Goal: Information Seeking & Learning: Learn about a topic

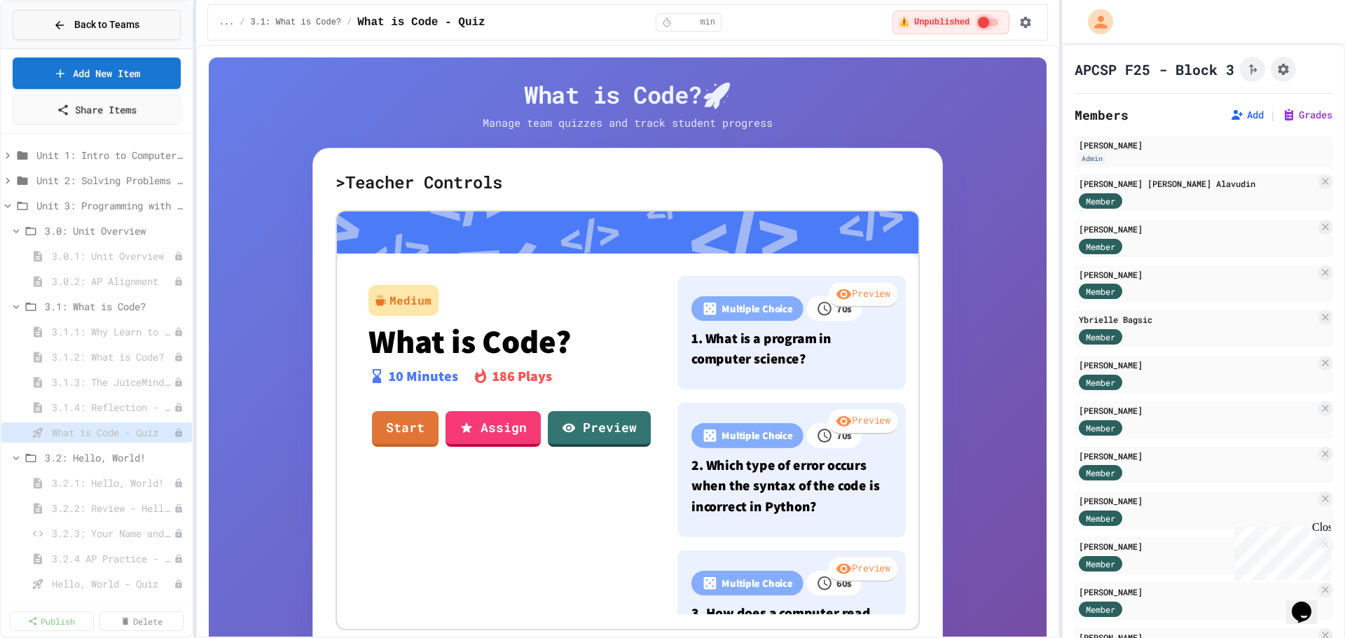
click at [110, 18] on span "Back to Teams" at bounding box center [106, 25] width 65 height 15
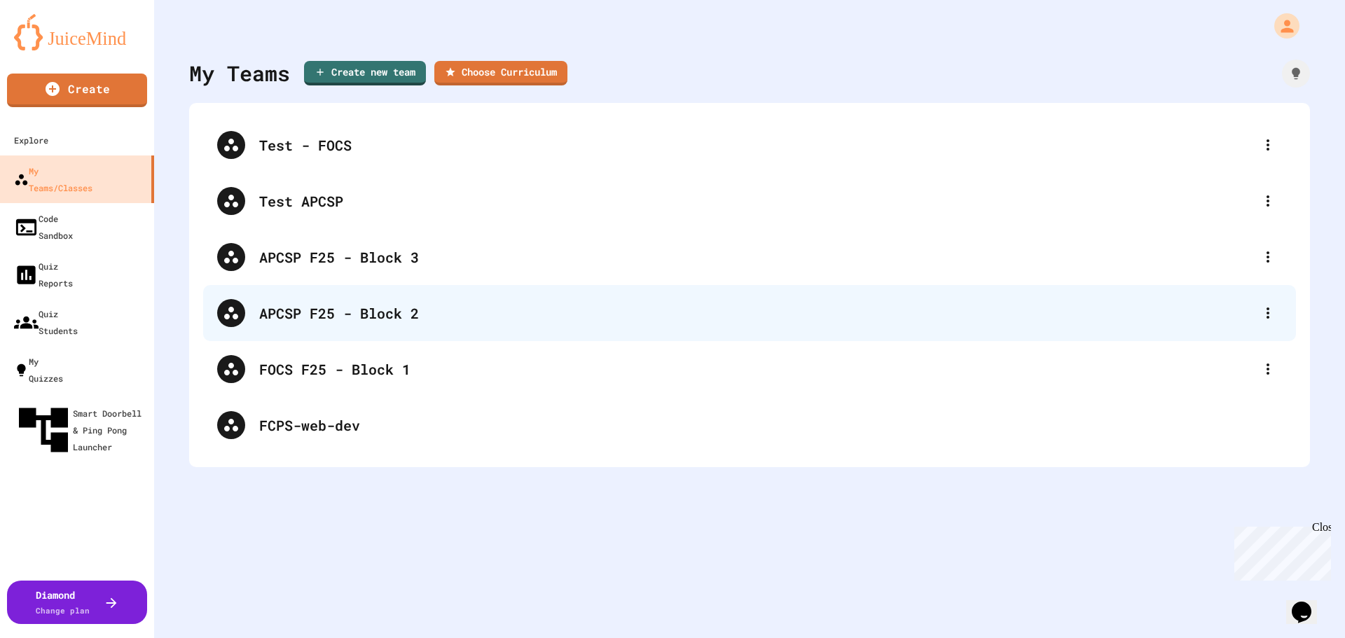
click at [356, 325] on div "APCSP F25 - Block 2" at bounding box center [749, 313] width 1093 height 56
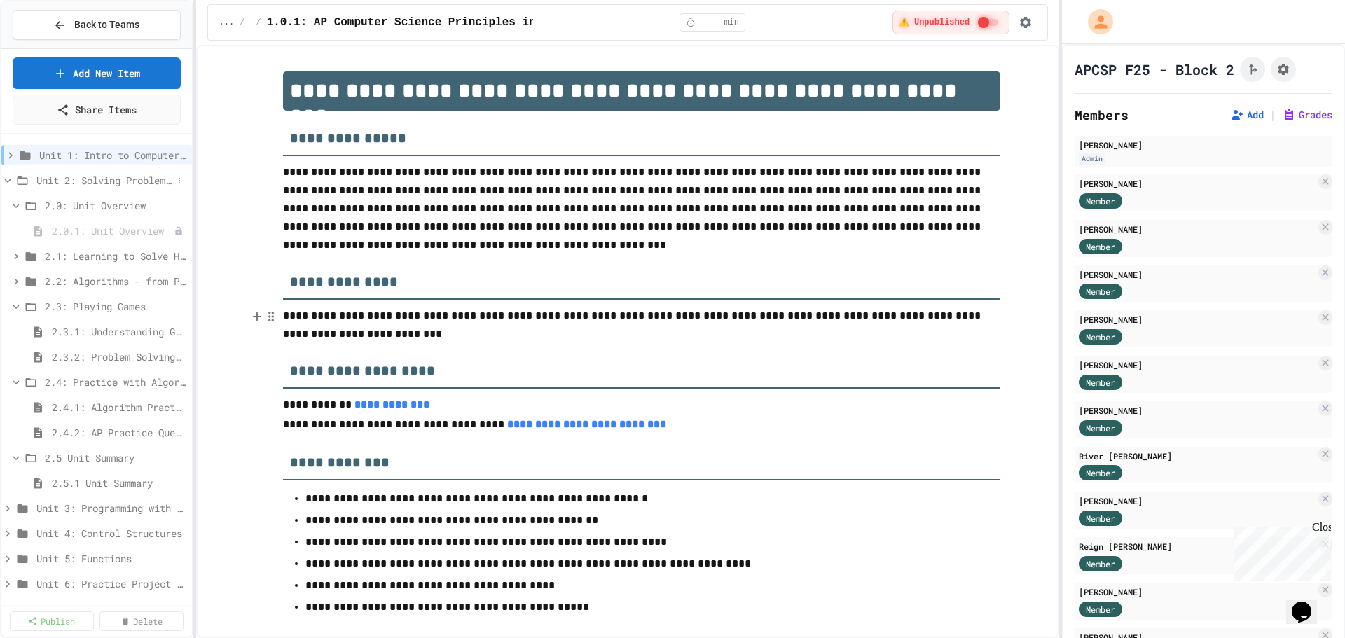
click at [9, 180] on icon at bounding box center [8, 181] width 6 height 4
click at [6, 206] on icon at bounding box center [7, 206] width 13 height 13
click at [102, 252] on span "3.1: What is Code?" at bounding box center [109, 256] width 128 height 15
click at [172, 261] on button at bounding box center [179, 256] width 14 height 14
click at [151, 331] on button "Publish All (5)" at bounding box center [133, 332] width 93 height 25
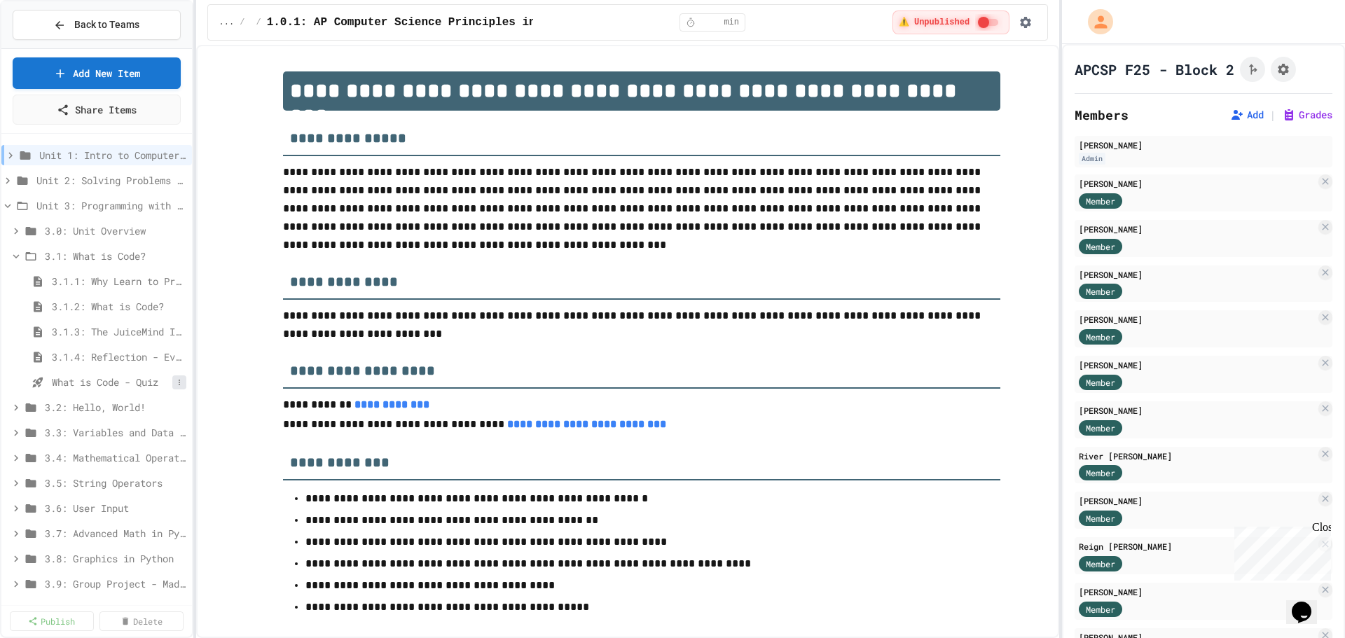
click at [175, 380] on icon at bounding box center [179, 382] width 8 height 8
click at [104, 383] on div at bounding box center [672, 319] width 1345 height 638
click at [105, 382] on span "What is Code - Quiz" at bounding box center [112, 382] width 121 height 15
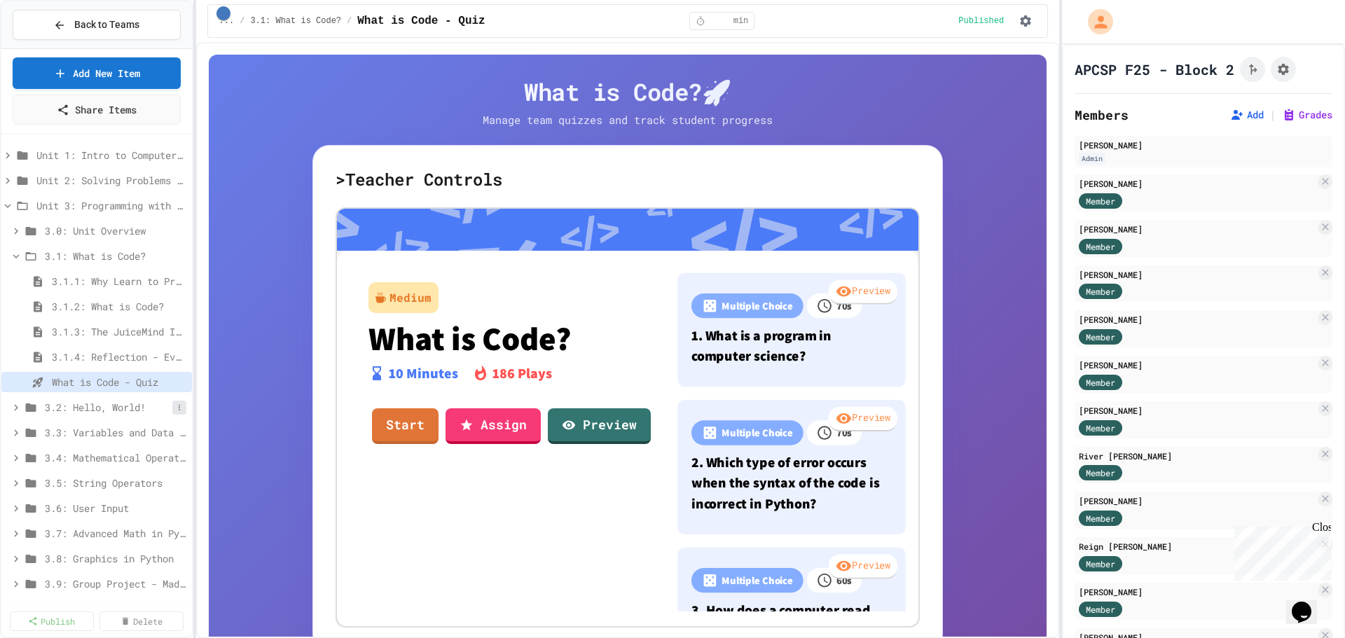
click at [175, 405] on icon at bounding box center [179, 408] width 8 height 8
click at [11, 408] on div at bounding box center [672, 319] width 1345 height 638
click at [12, 408] on icon at bounding box center [16, 407] width 13 height 13
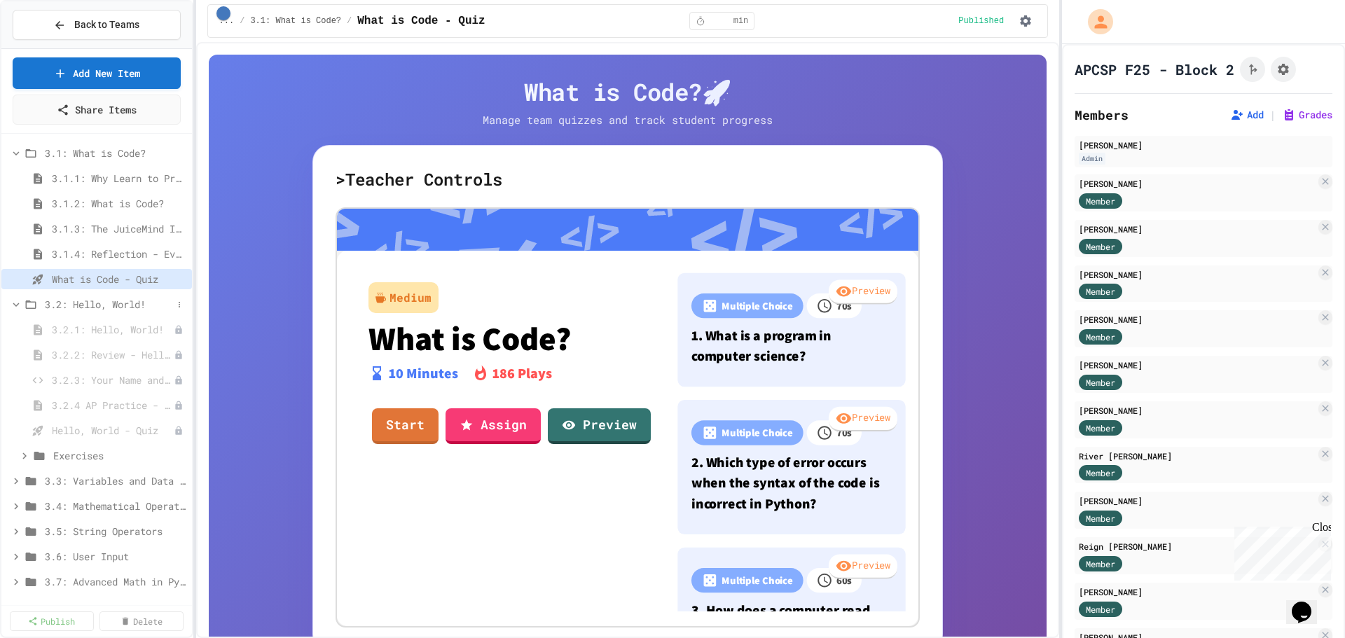
scroll to position [140, 0]
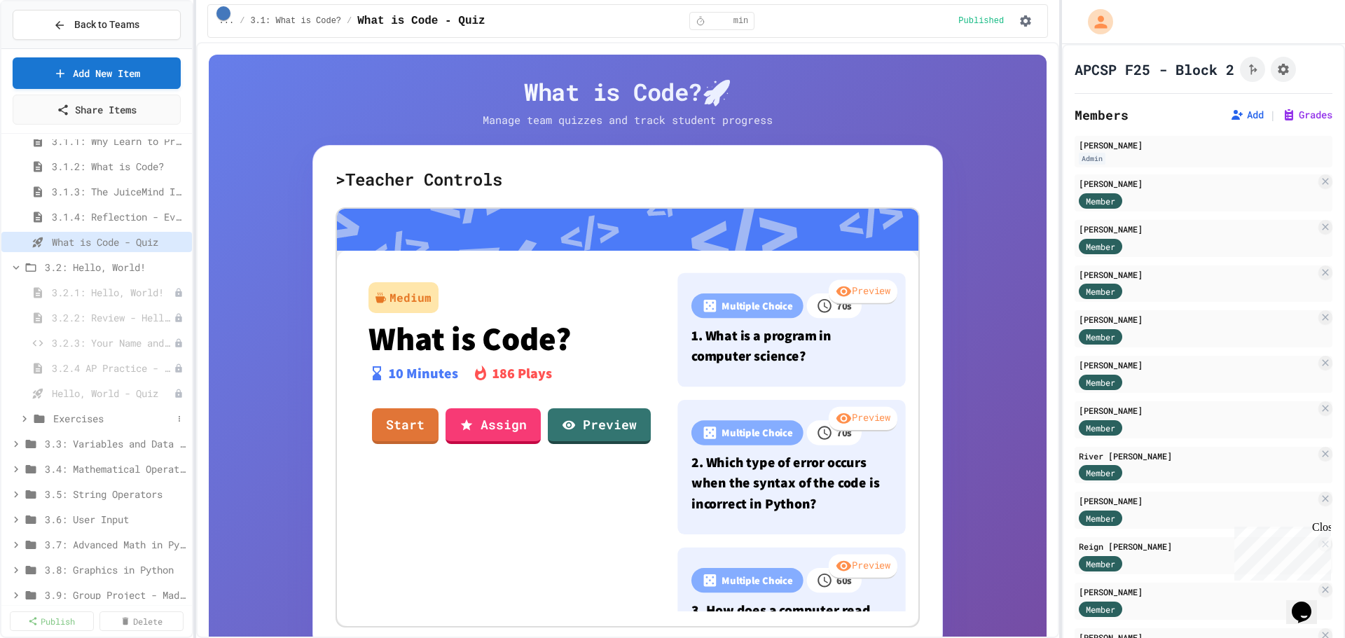
click at [24, 416] on icon at bounding box center [24, 418] width 4 height 6
click at [24, 416] on icon at bounding box center [24, 419] width 13 height 13
click at [175, 266] on icon at bounding box center [179, 267] width 8 height 8
click at [139, 348] on button "Publish All (11)" at bounding box center [136, 343] width 99 height 25
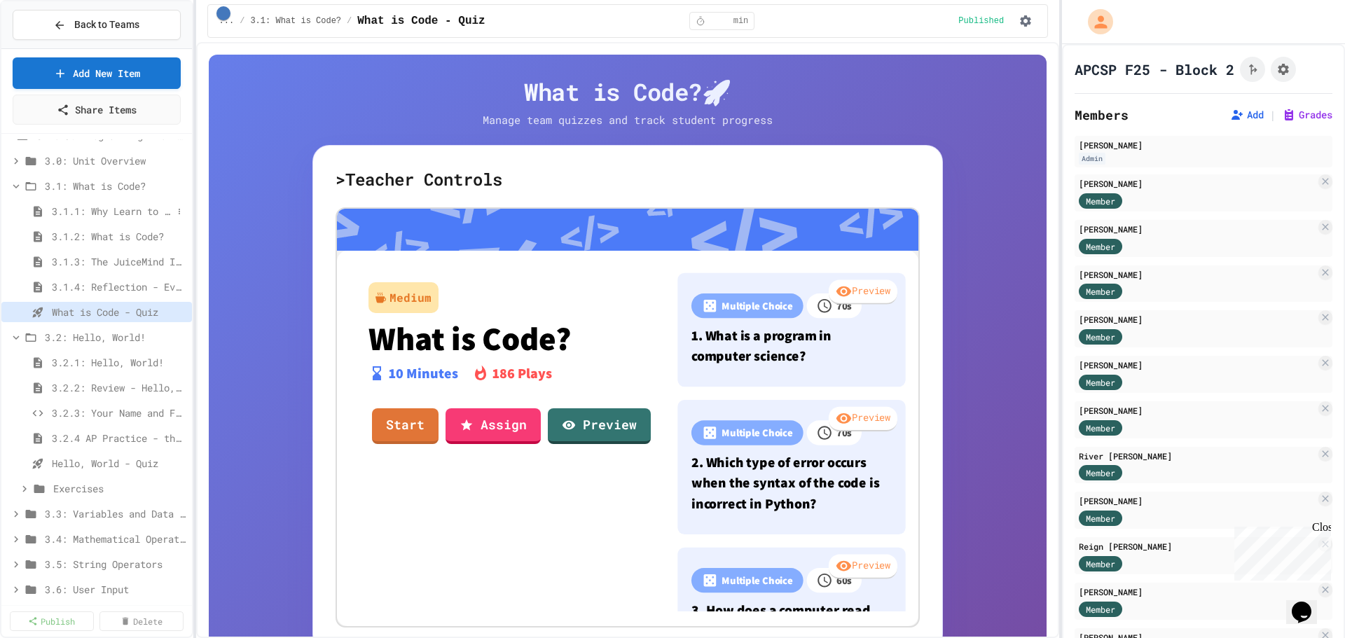
click at [95, 209] on span "3.1.1: Why Learn to Program?" at bounding box center [112, 211] width 121 height 15
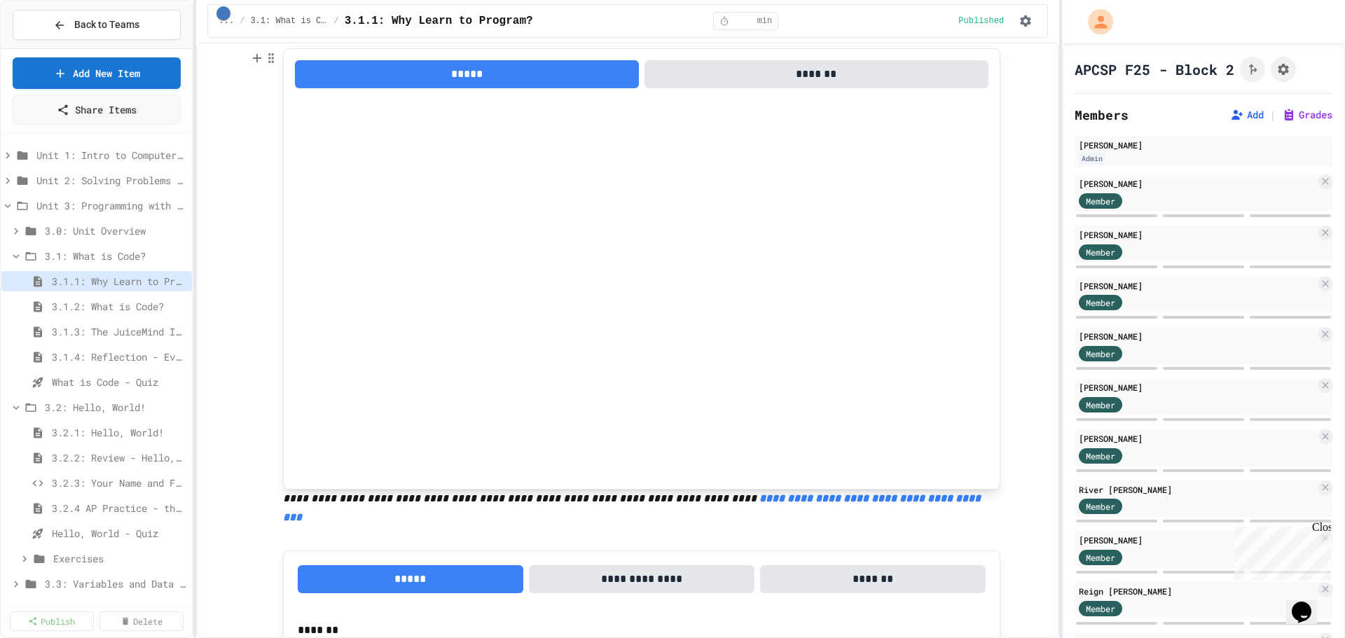
scroll to position [140, 0]
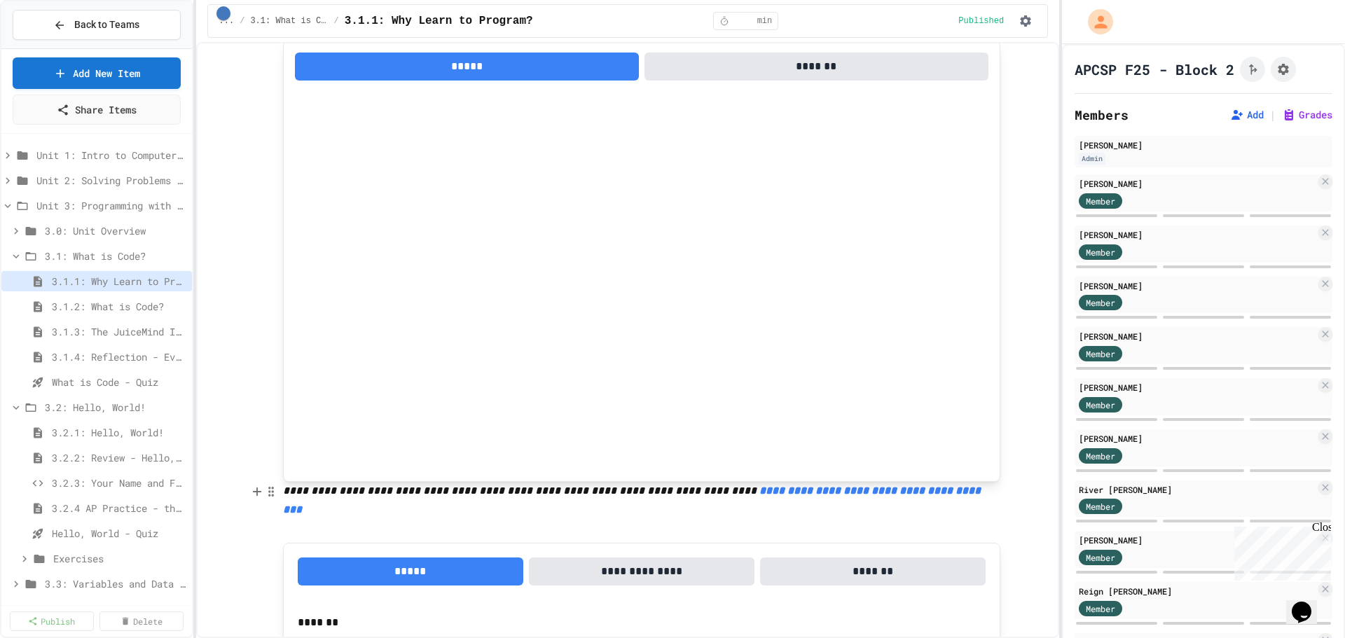
click at [776, 499] on em "**********" at bounding box center [633, 500] width 701 height 29
click at [820, 454] on link "[URL][DOMAIN_NAME]" at bounding box center [796, 461] width 99 height 14
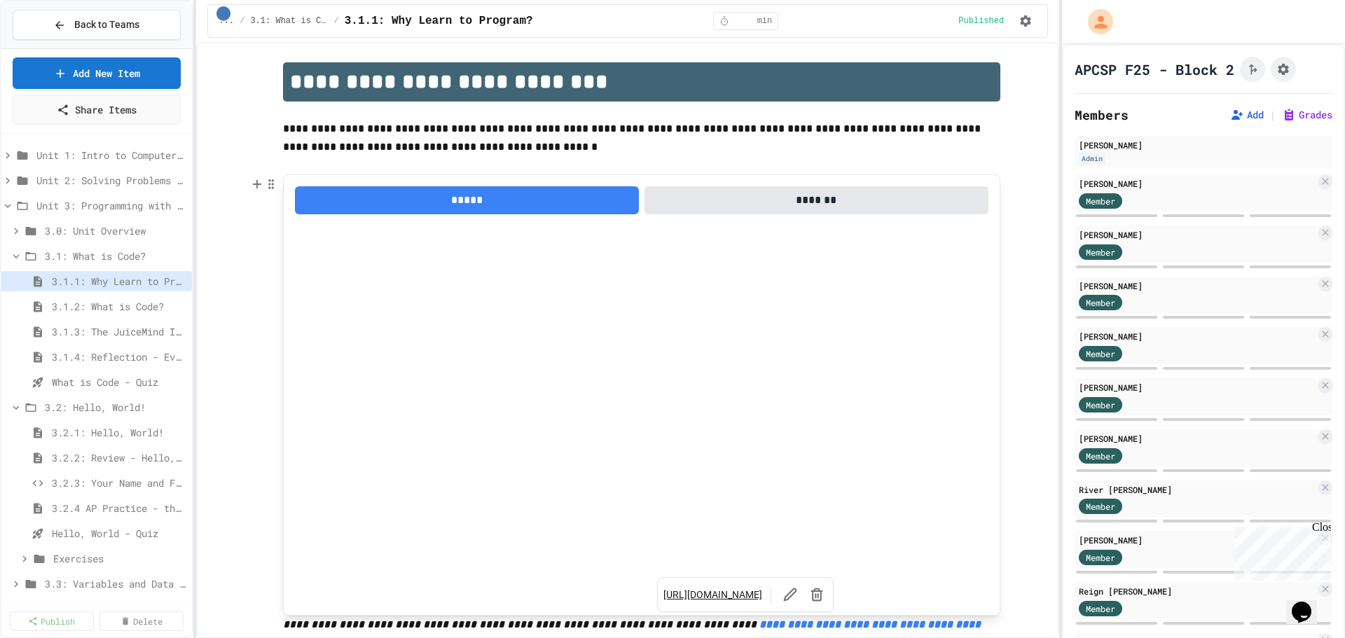
scroll to position [0, 0]
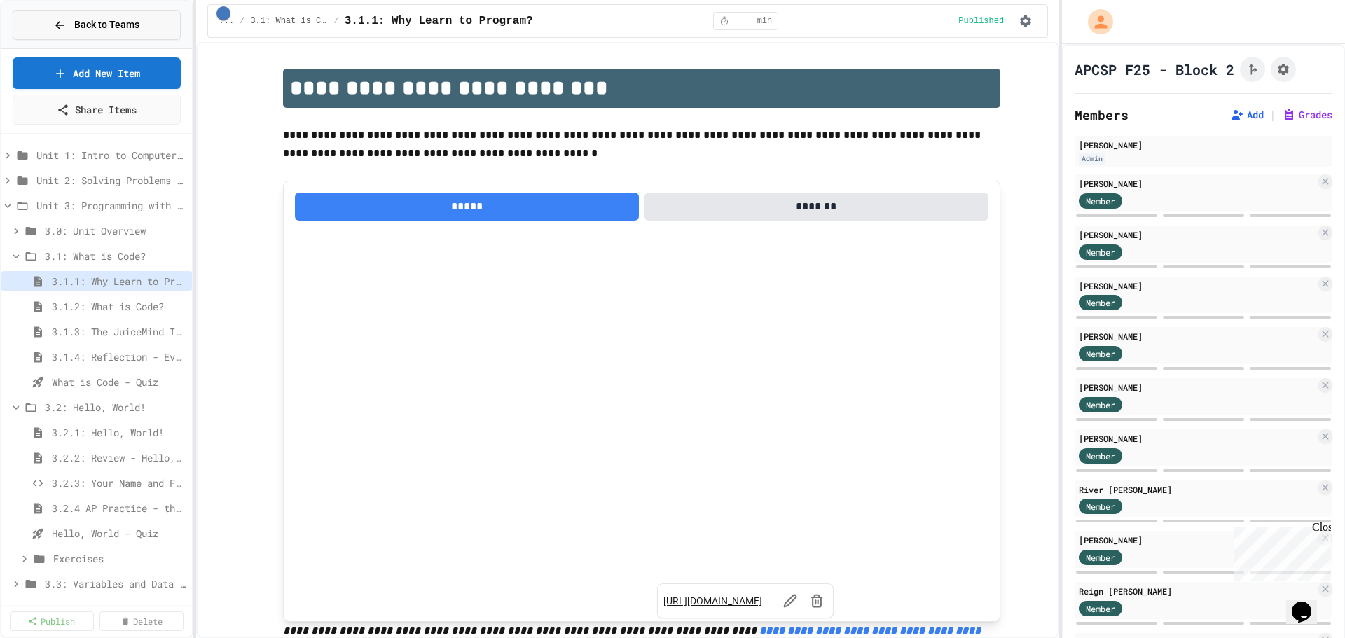
click at [142, 22] on button "Back to Teams" at bounding box center [97, 25] width 168 height 30
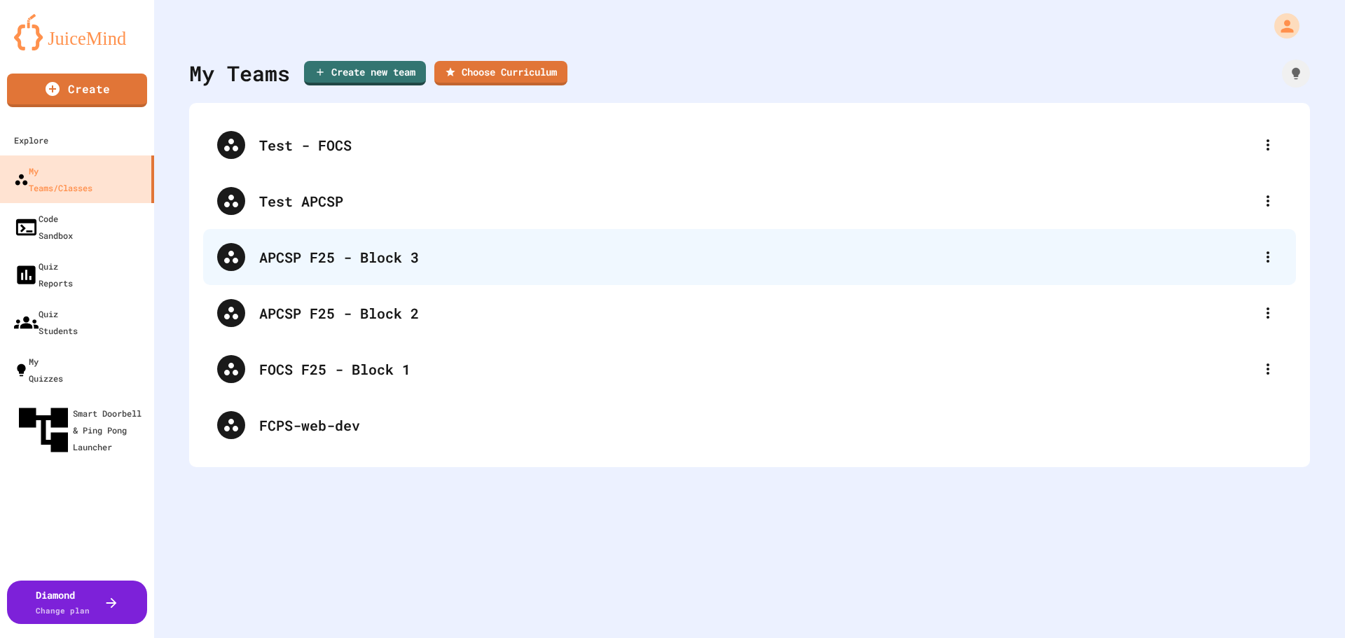
click at [380, 250] on div "APCSP F25 - Block 3" at bounding box center [756, 257] width 995 height 21
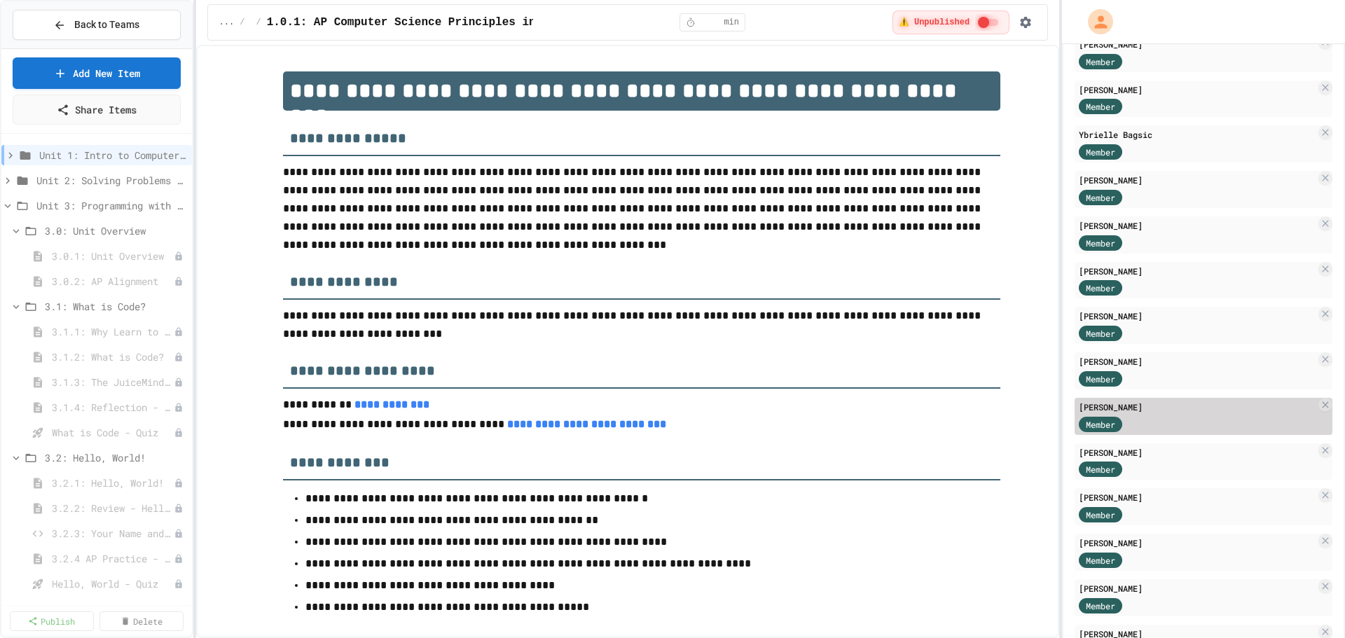
scroll to position [210, 0]
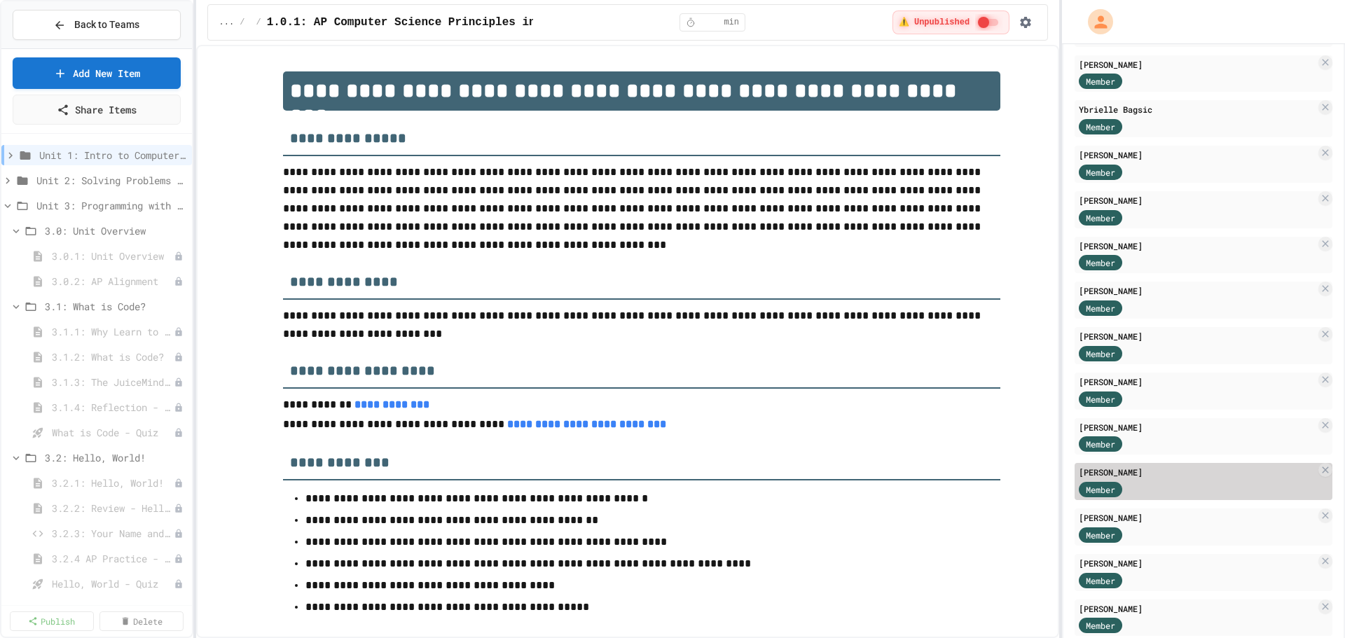
click at [1152, 470] on div "[PERSON_NAME]" at bounding box center [1197, 472] width 237 height 13
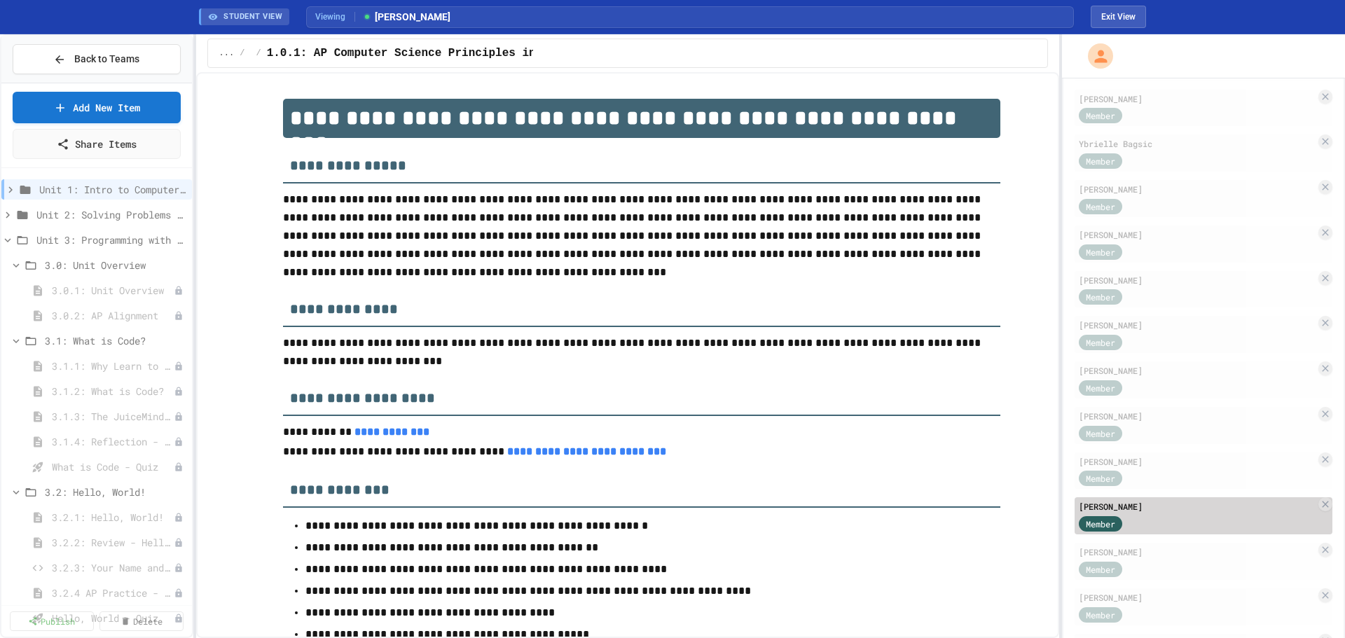
click at [1110, 521] on span "Member" at bounding box center [1100, 524] width 29 height 13
click at [1253, 510] on div "[PERSON_NAME]" at bounding box center [1197, 506] width 237 height 13
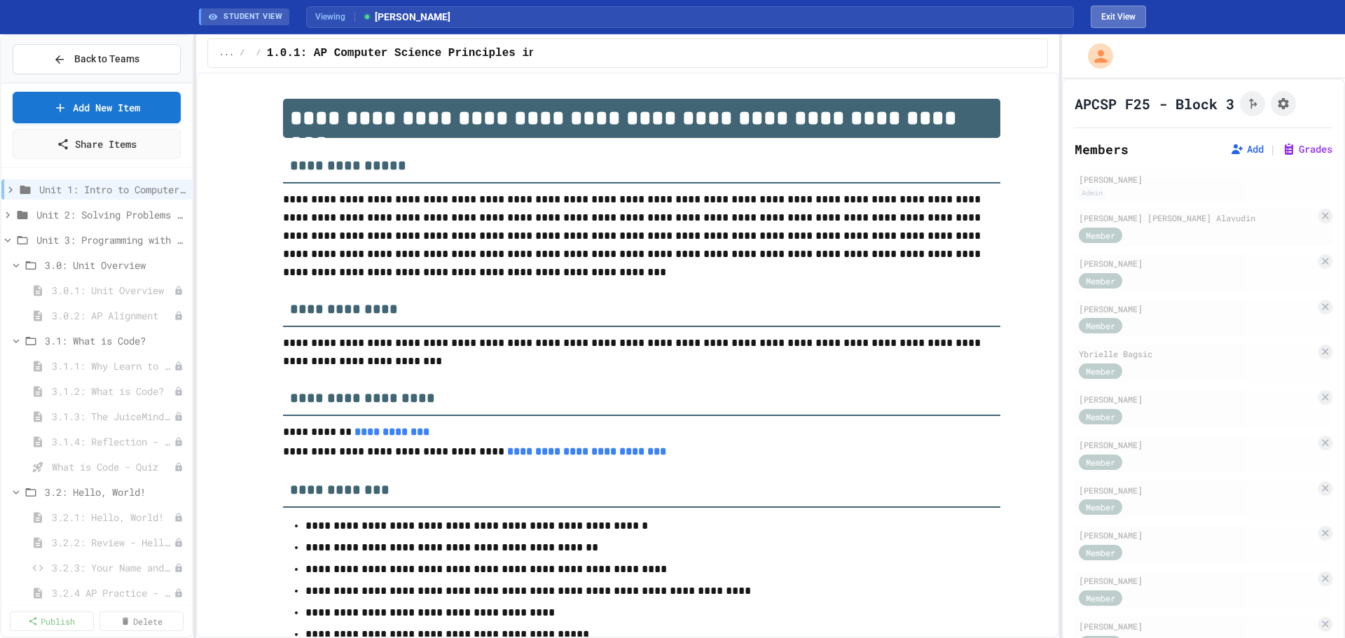
click at [1127, 13] on button "Exit View" at bounding box center [1118, 17] width 55 height 22
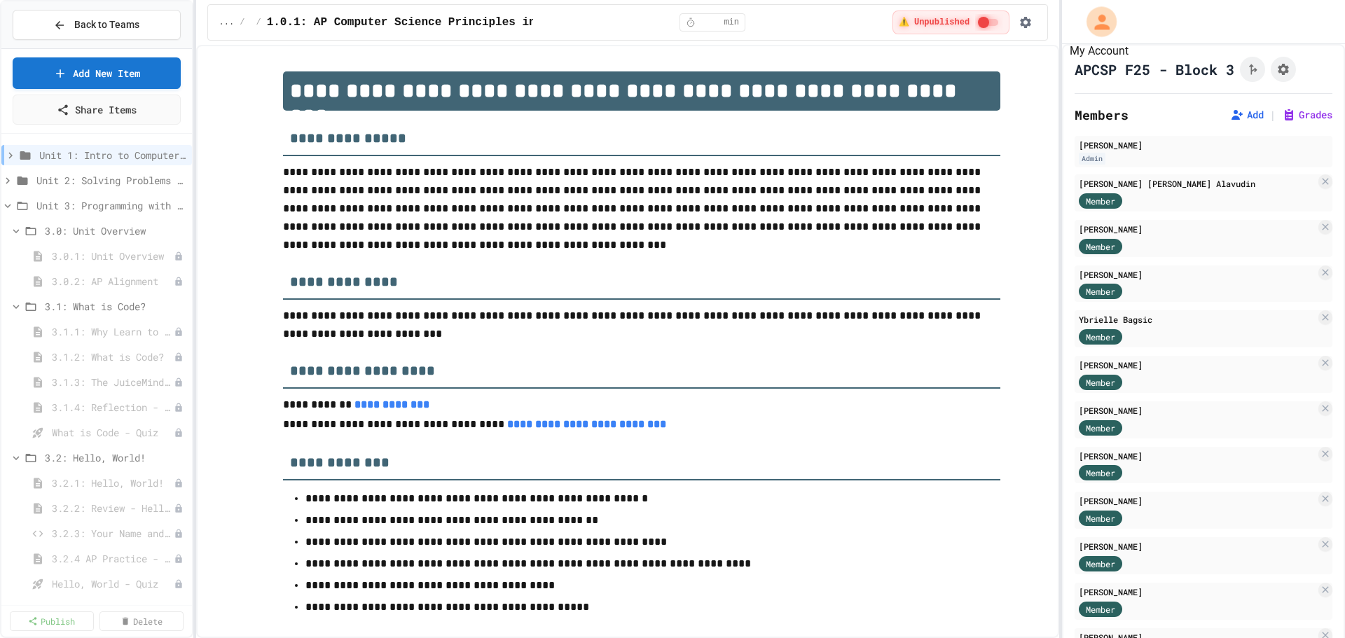
click at [1092, 29] on icon "My Account" at bounding box center [1102, 22] width 22 height 22
click at [1099, 638] on div at bounding box center [672, 638] width 1345 height 0
click at [84, 28] on span "Back to Teams" at bounding box center [106, 25] width 65 height 15
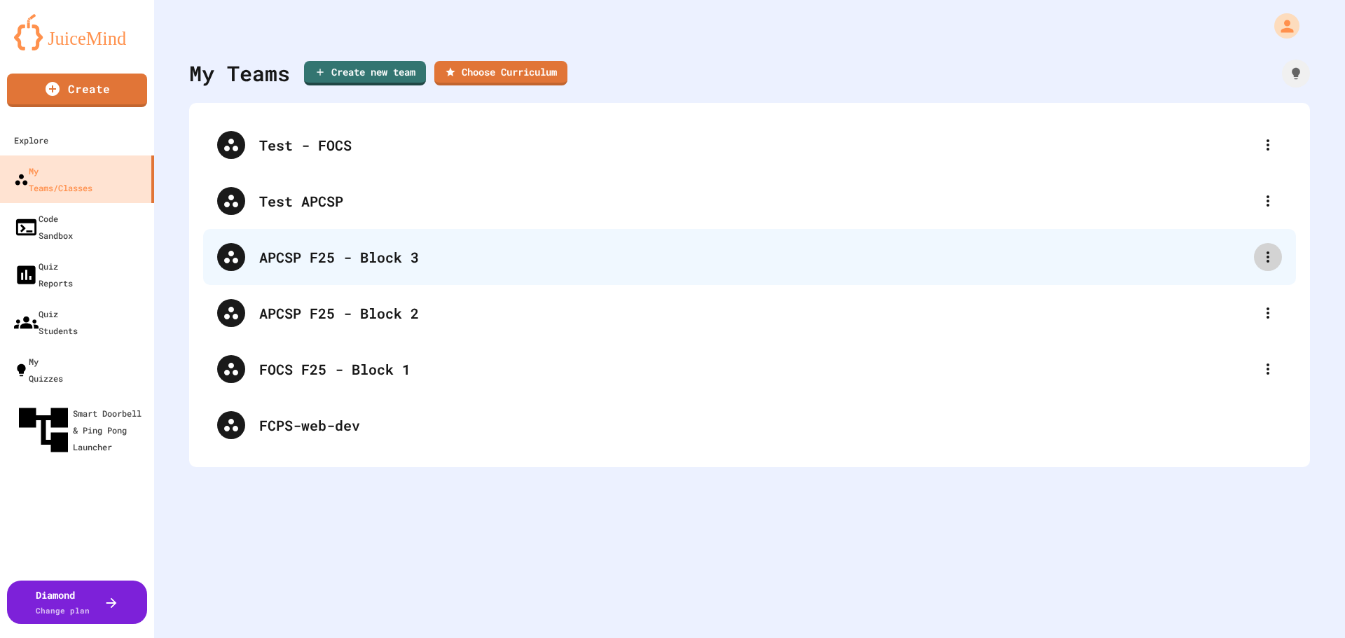
click at [1265, 257] on icon at bounding box center [1268, 257] width 17 height 17
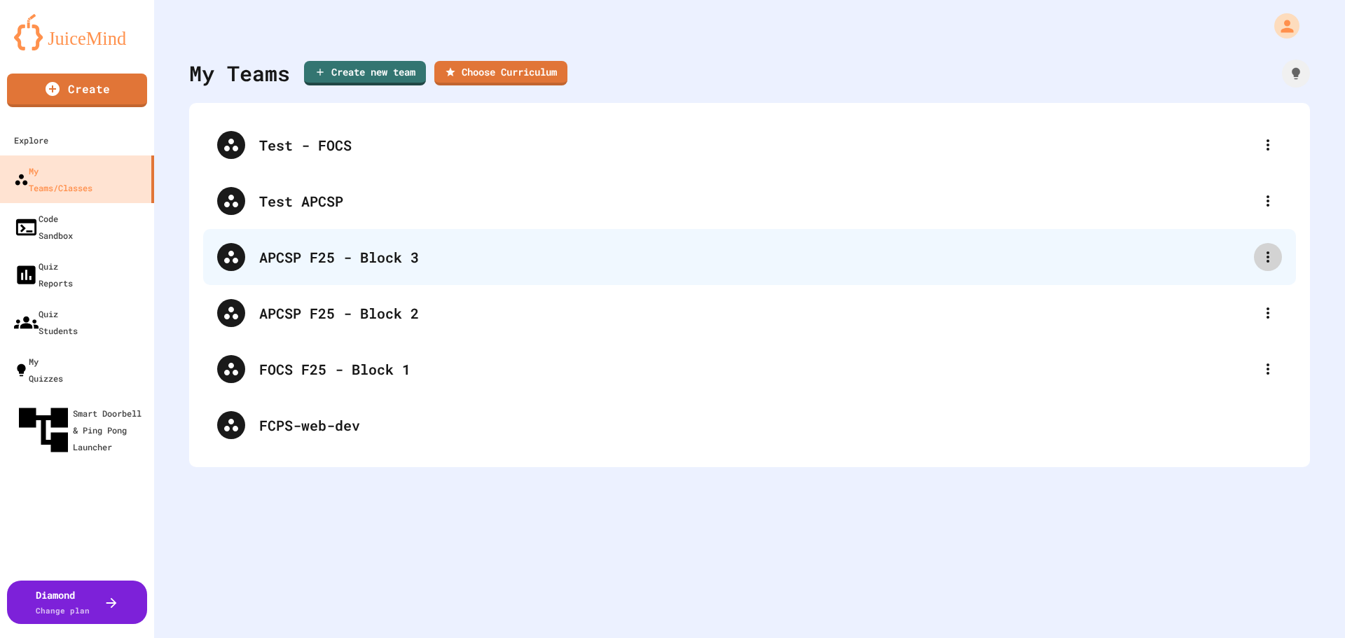
click at [1260, 255] on icon at bounding box center [1268, 257] width 17 height 17
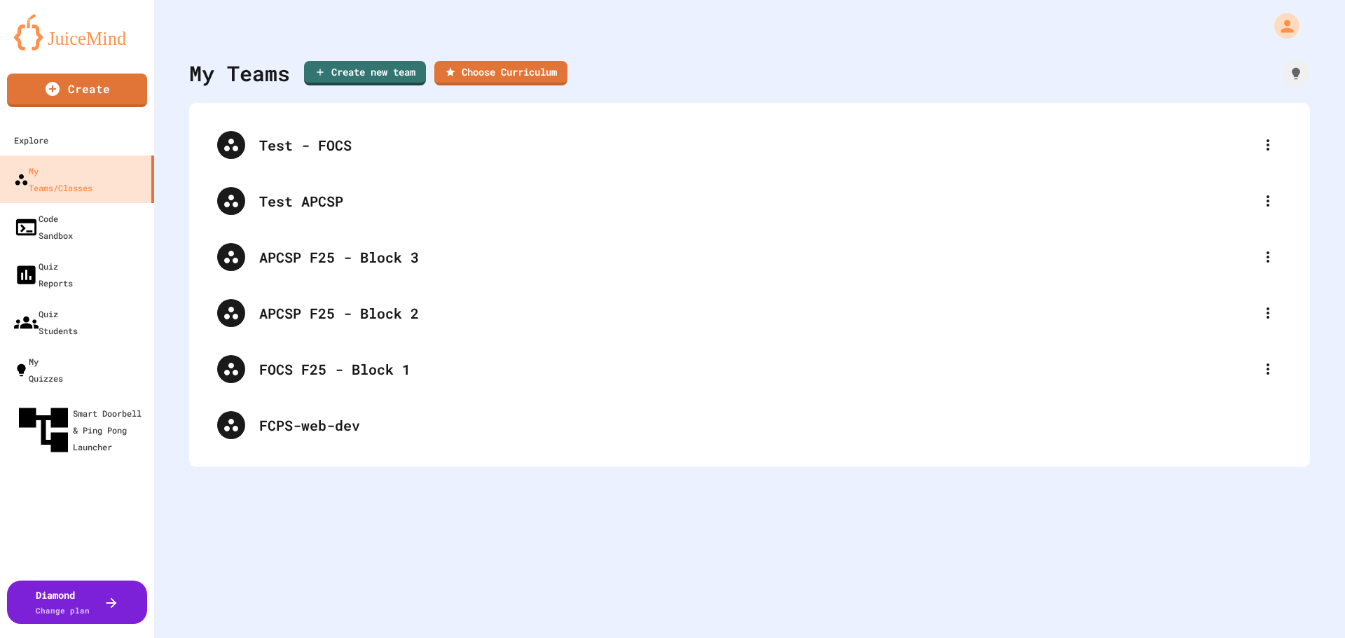
click at [322, 638] on div at bounding box center [672, 640] width 1345 height 0
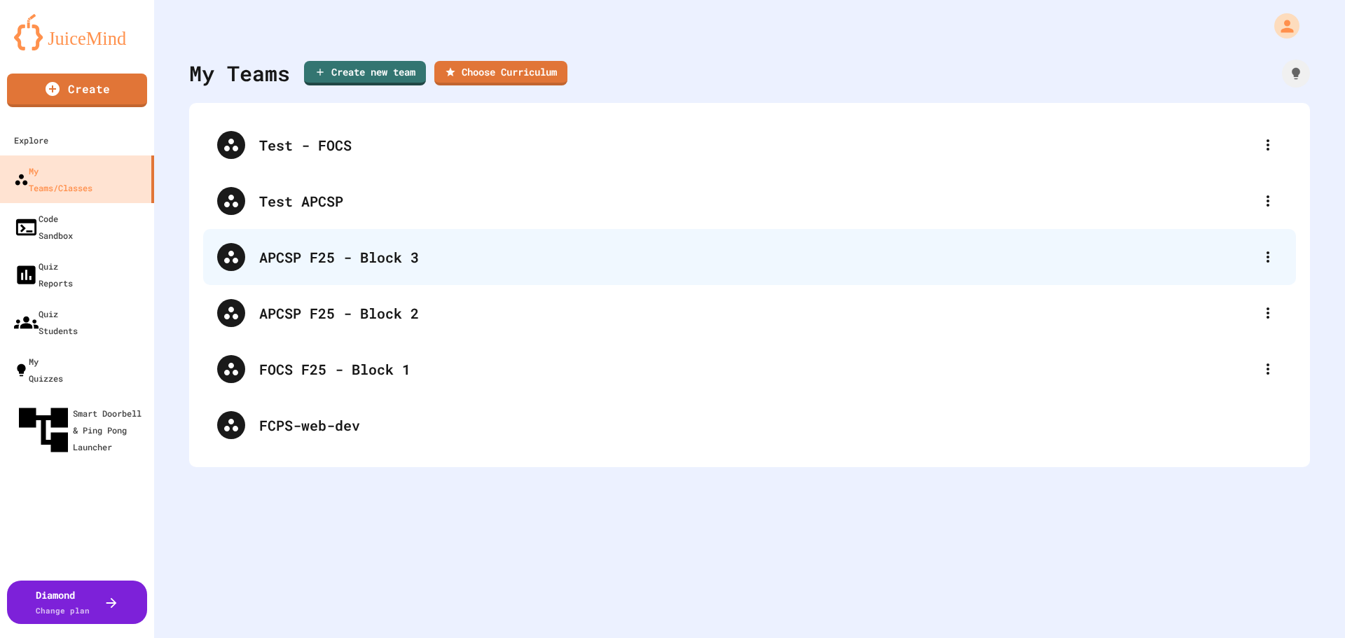
click at [289, 263] on div "APCSP F25 - Block 3" at bounding box center [756, 257] width 995 height 21
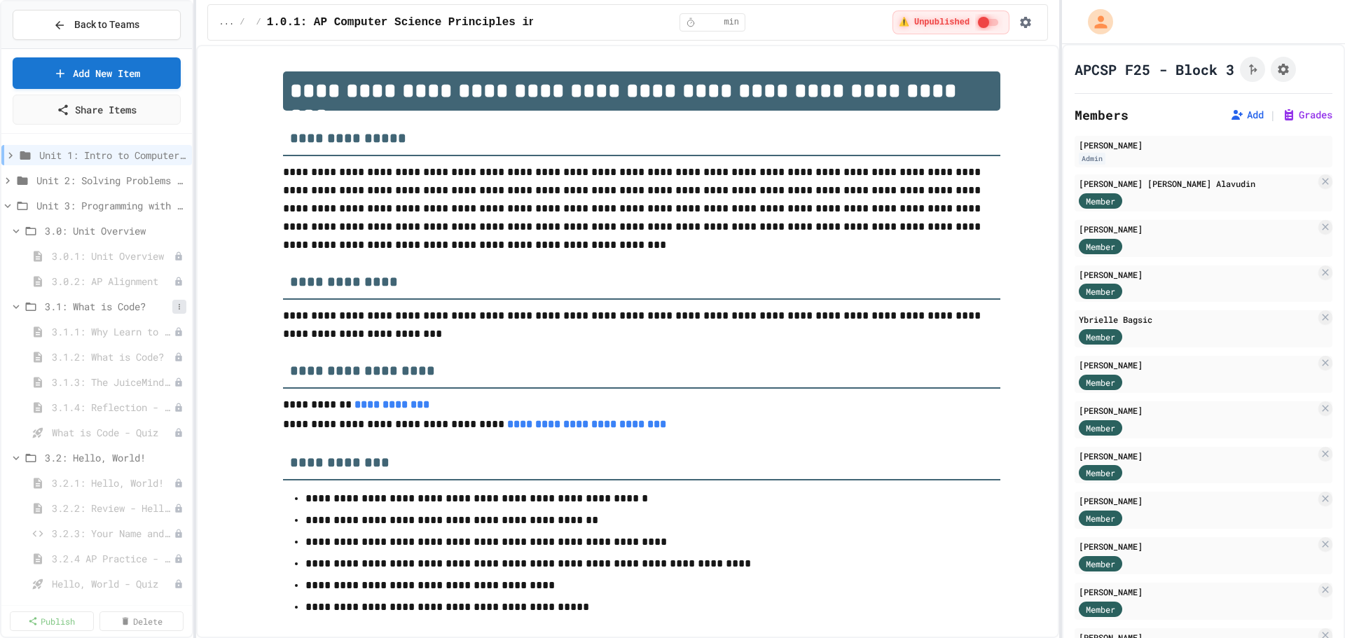
click at [175, 310] on button at bounding box center [179, 307] width 14 height 14
click at [146, 387] on button "Publish All (5)" at bounding box center [133, 383] width 93 height 25
click at [175, 460] on icon at bounding box center [179, 458] width 8 height 8
click at [144, 533] on button "Publish All (11)" at bounding box center [136, 534] width 99 height 25
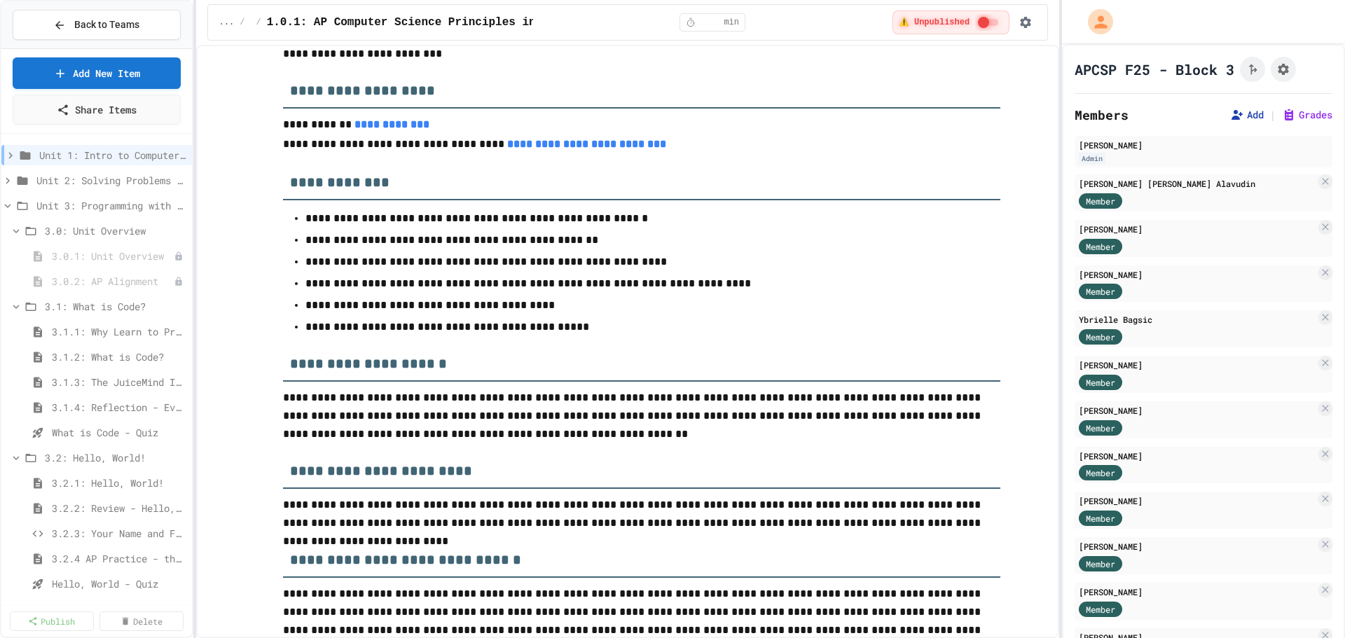
click at [1232, 112] on icon at bounding box center [1237, 115] width 11 height 10
click at [136, 22] on span "Back to Teams" at bounding box center [106, 25] width 65 height 15
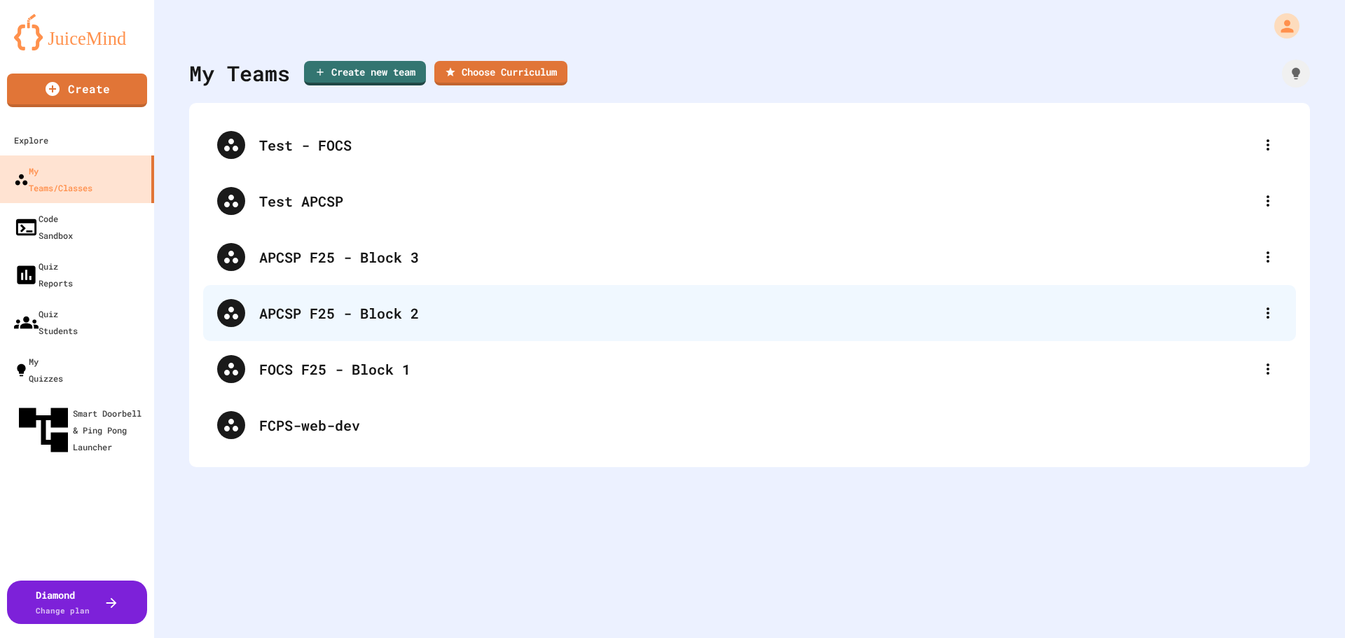
click at [415, 319] on div "APCSP F25 - Block 2" at bounding box center [756, 313] width 995 height 21
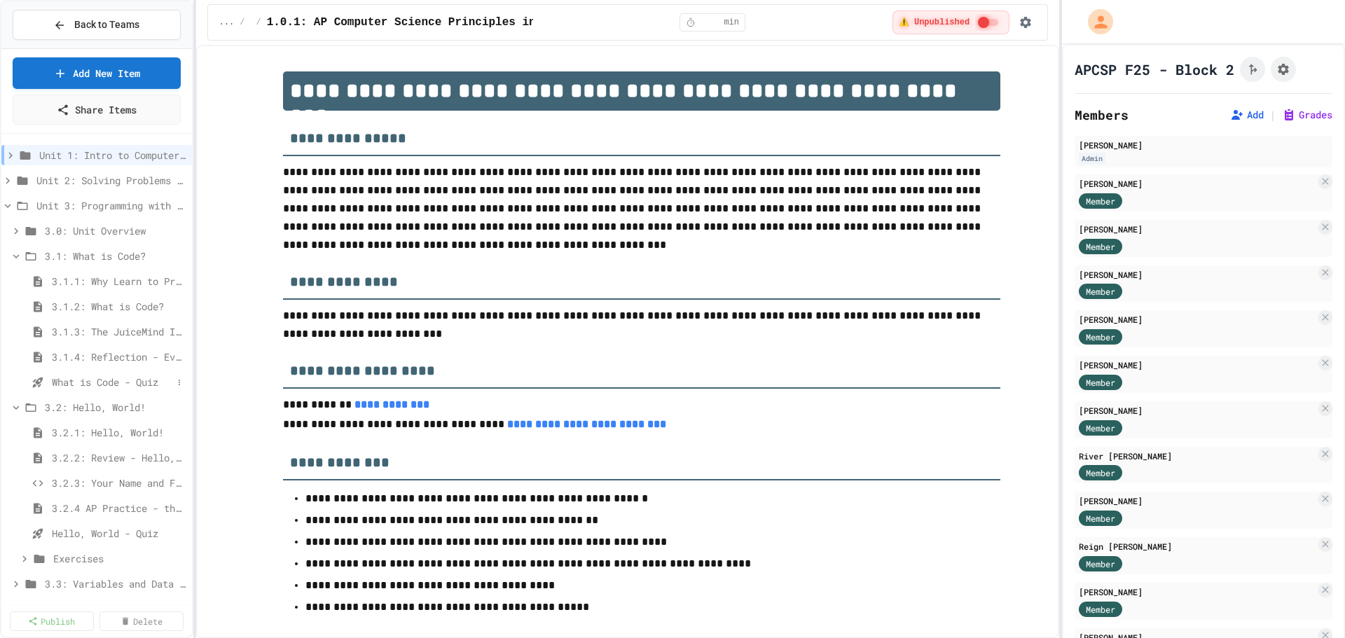
click at [102, 387] on span "What is Code - Quiz" at bounding box center [112, 382] width 121 height 15
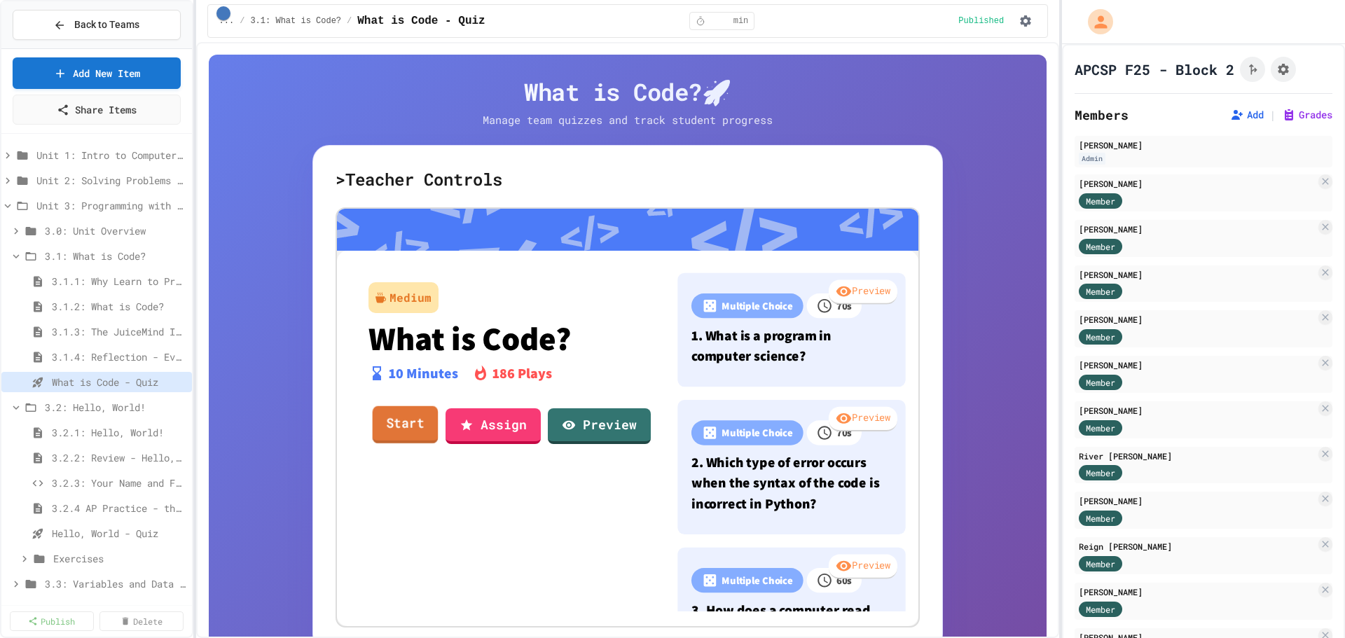
click at [417, 424] on link "Start" at bounding box center [406, 425] width 66 height 38
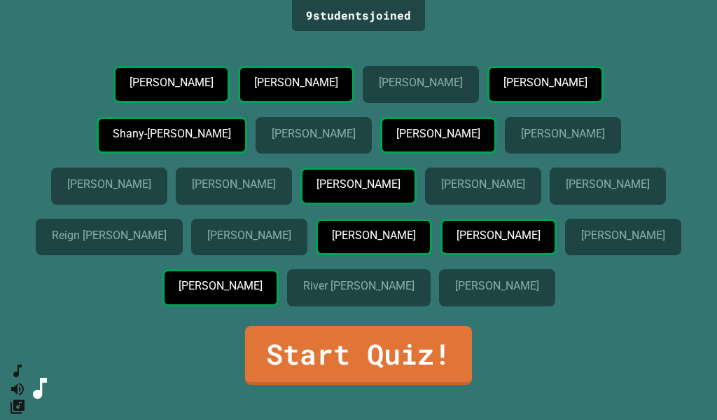
scroll to position [70, 0]
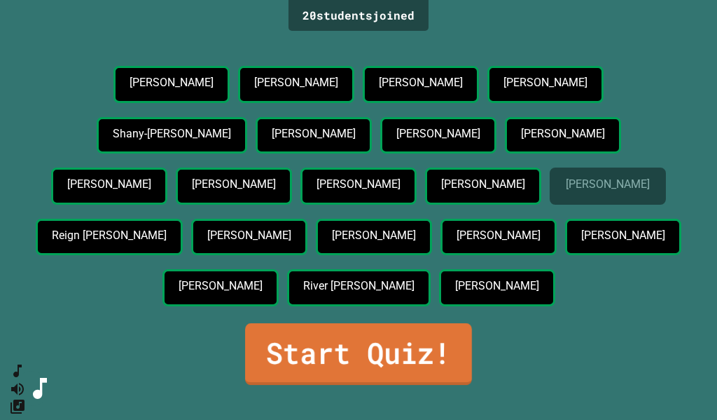
click at [337, 372] on link "Start Quiz!" at bounding box center [358, 354] width 227 height 62
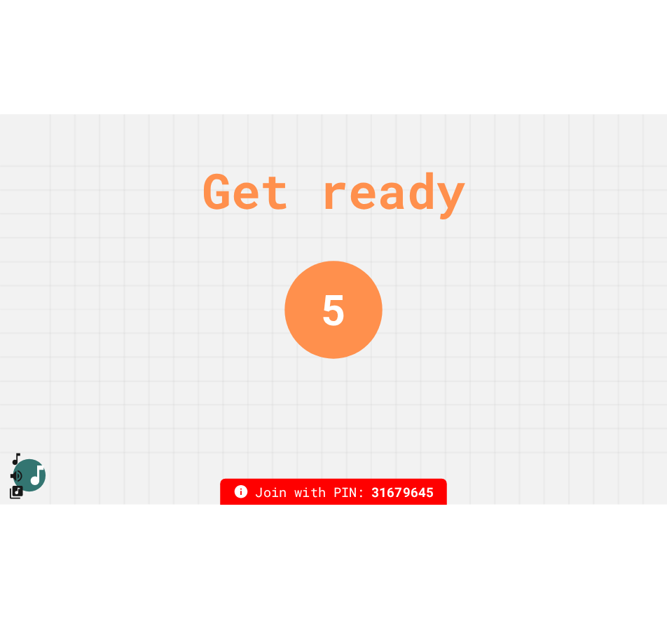
scroll to position [0, 0]
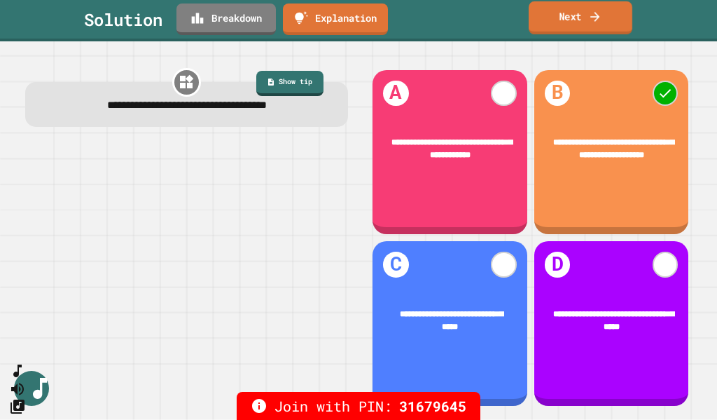
click at [570, 13] on link "Next" at bounding box center [581, 17] width 104 height 33
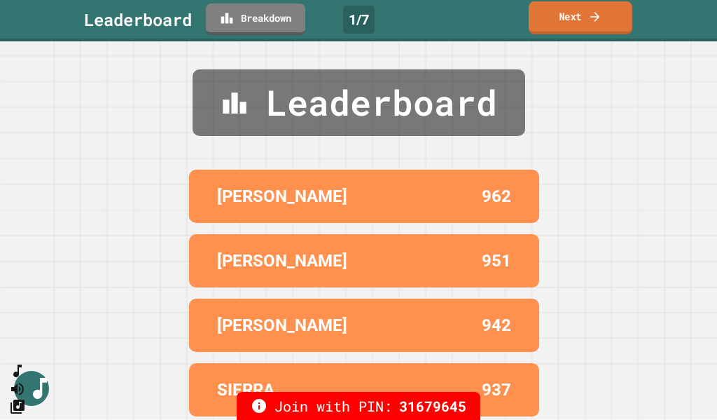
click at [564, 13] on link "Next" at bounding box center [581, 17] width 104 height 33
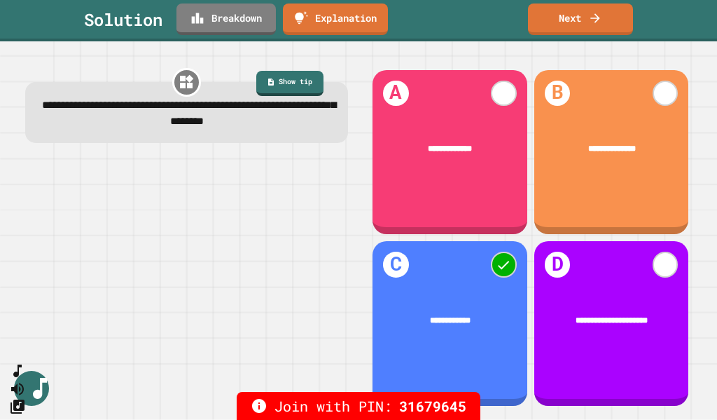
click at [295, 109] on span "**********" at bounding box center [189, 112] width 294 height 27
click at [212, 126] on span "**********" at bounding box center [189, 112] width 294 height 27
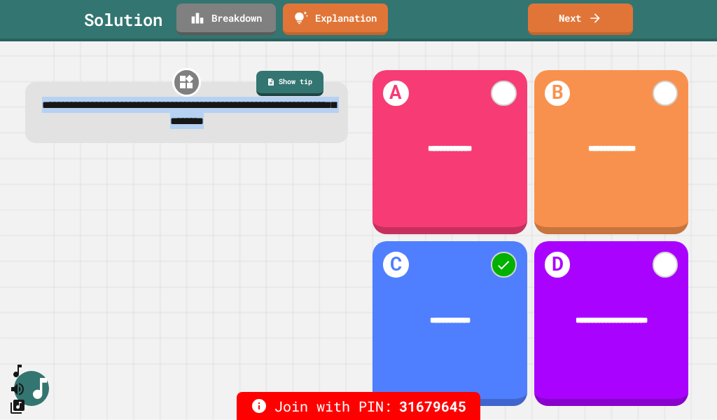
click at [212, 126] on span "**********" at bounding box center [189, 112] width 294 height 27
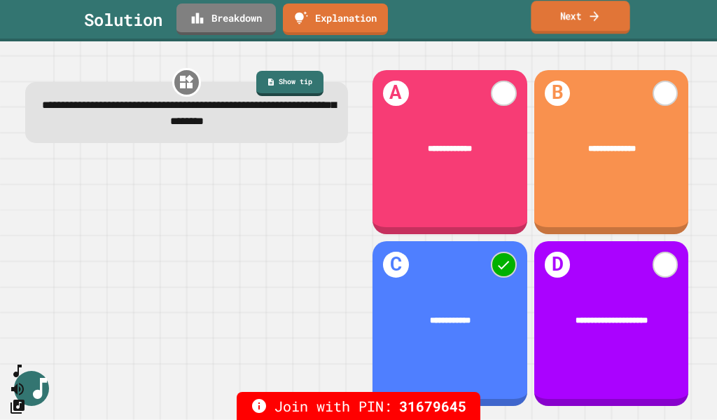
click at [612, 20] on link "Next" at bounding box center [580, 17] width 99 height 33
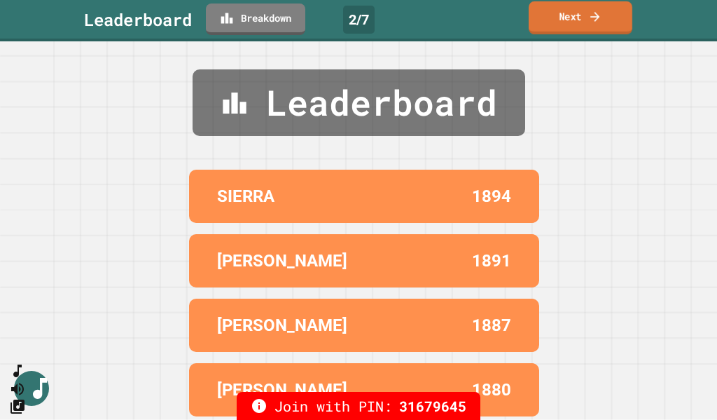
click at [557, 10] on link "Next" at bounding box center [581, 17] width 104 height 33
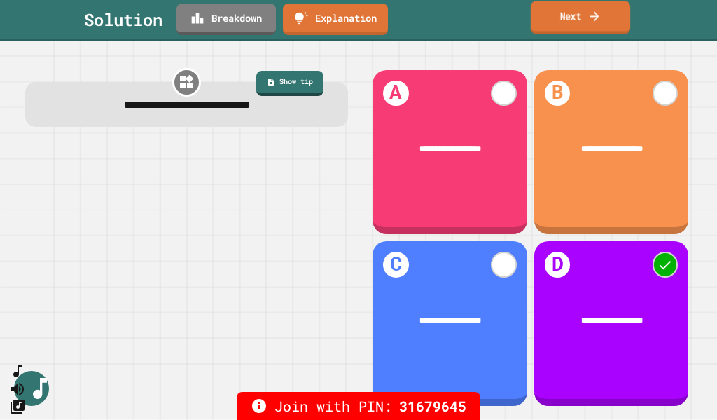
click at [598, 6] on link "Next" at bounding box center [580, 17] width 99 height 33
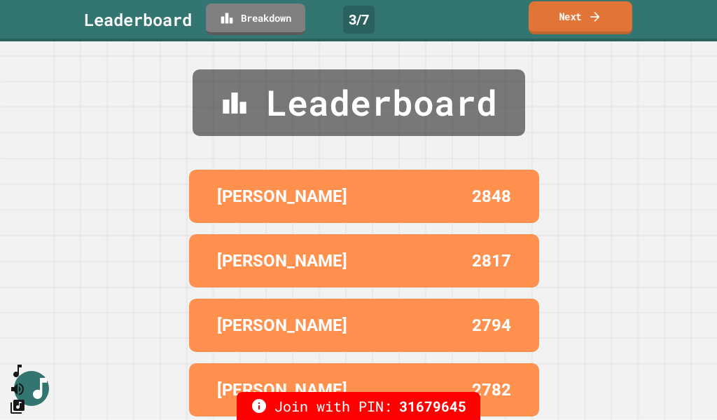
click at [566, 20] on link "Next" at bounding box center [581, 17] width 104 height 33
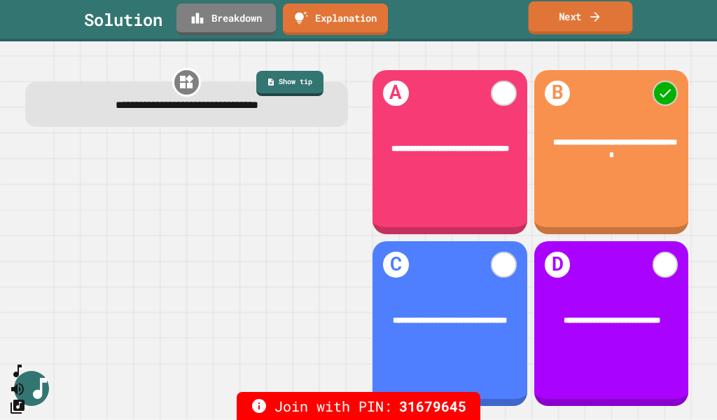
click at [556, 12] on link "Next" at bounding box center [581, 17] width 104 height 33
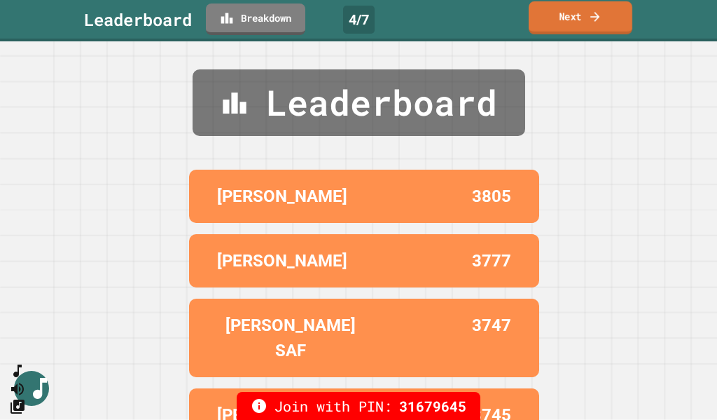
click at [578, 19] on link "Next" at bounding box center [581, 17] width 104 height 33
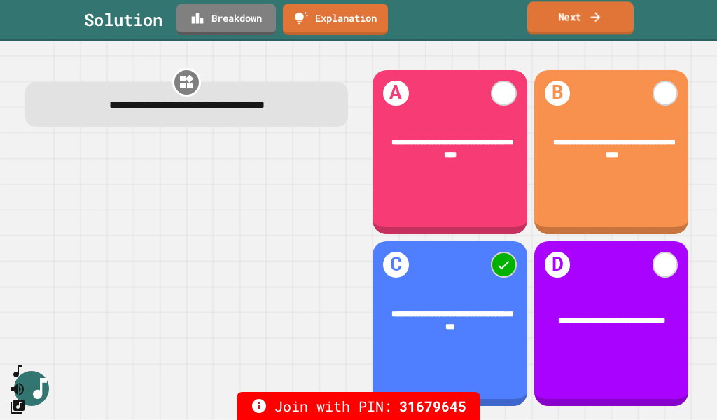
click at [558, 27] on link "Next" at bounding box center [581, 17] width 106 height 33
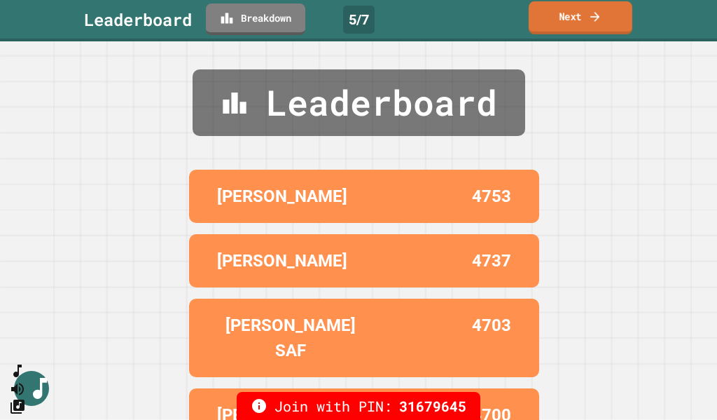
click at [600, 18] on icon at bounding box center [596, 16] width 14 height 15
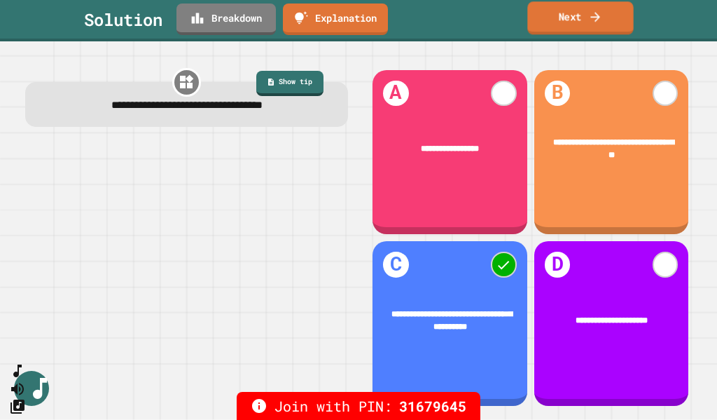
click at [583, 22] on link "Next" at bounding box center [581, 17] width 106 height 33
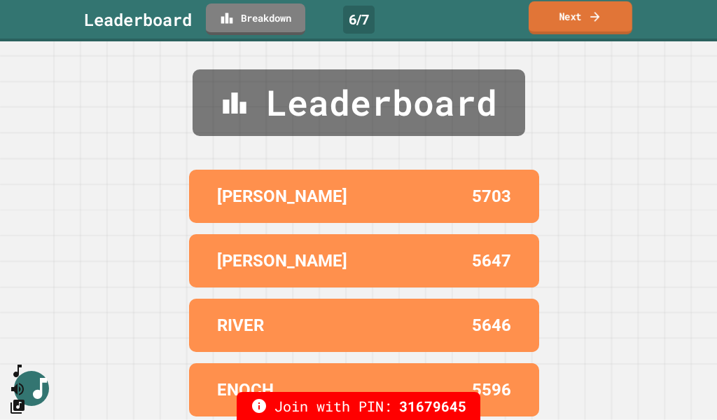
click at [548, 25] on link "Next" at bounding box center [581, 17] width 104 height 33
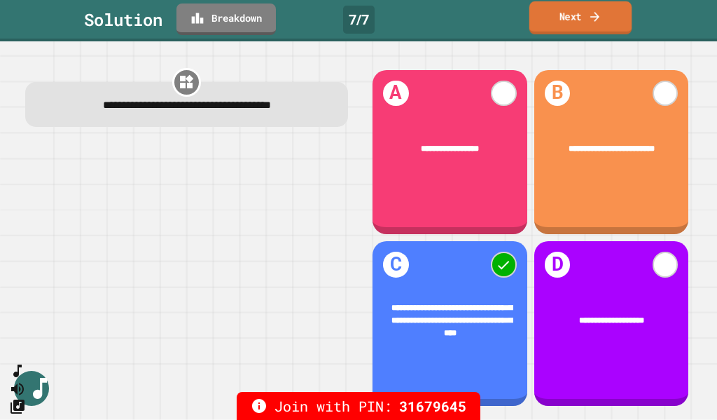
click at [596, 24] on link "Next" at bounding box center [581, 17] width 102 height 33
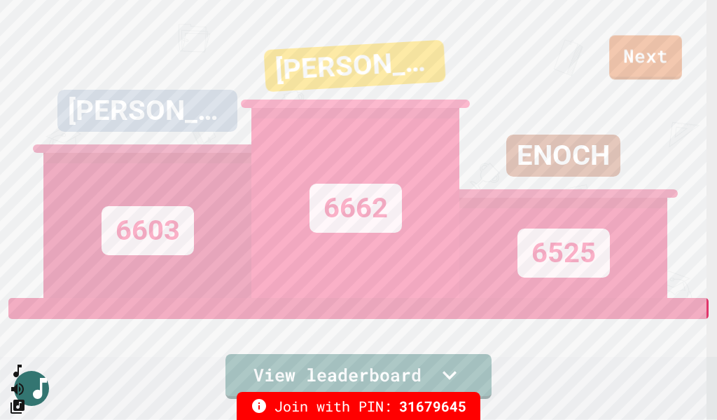
click at [640, 60] on div "ENOCH 6525" at bounding box center [564, 149] width 208 height 298
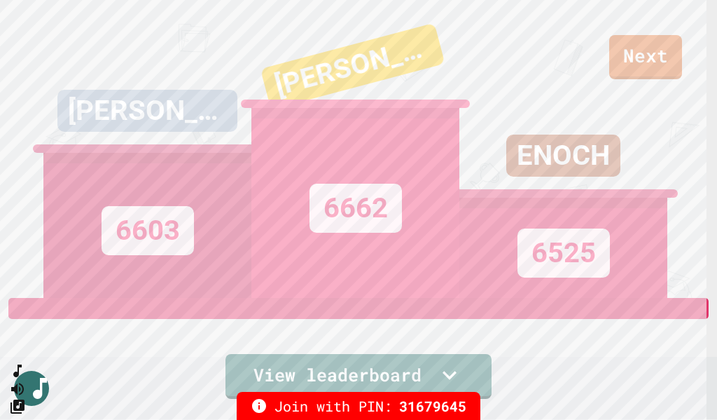
click at [650, 66] on div "ENOCH 6525" at bounding box center [564, 149] width 208 height 298
click at [490, 99] on div "ENOCH 6525" at bounding box center [564, 149] width 208 height 298
